Goal: Task Accomplishment & Management: Manage account settings

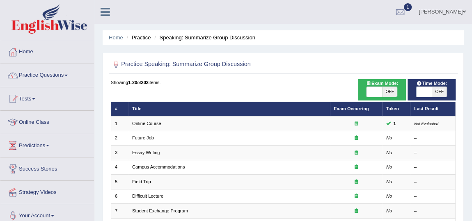
click at [455, 8] on link "Rupali Selly" at bounding box center [443, 10] width 60 height 21
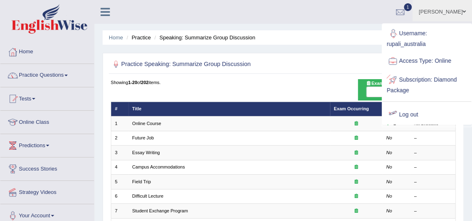
click at [413, 110] on link "Log out" at bounding box center [427, 115] width 89 height 19
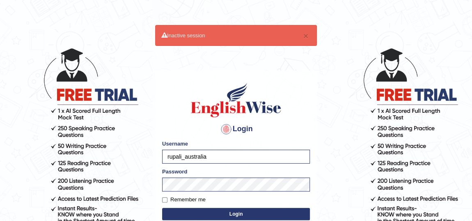
type input "Spmedi"
drag, startPoint x: 189, startPoint y: 156, endPoint x: 139, endPoint y: 149, distance: 50.5
click at [139, 149] on body "× Inactive session Login Please fix the following errors: Username Spmedi Passw…" at bounding box center [236, 134] width 472 height 221
